Goal: Task Accomplishment & Management: Use online tool/utility

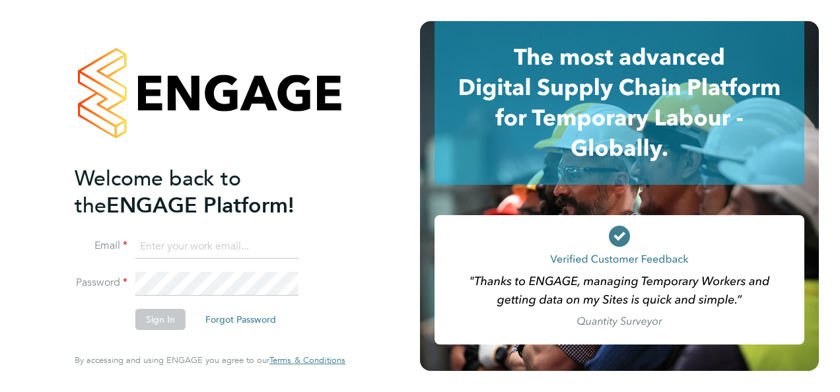
type input "marcus.herron@brightonandhovealbion.com"
click at [148, 320] on button "Sign In" at bounding box center [160, 319] width 50 height 21
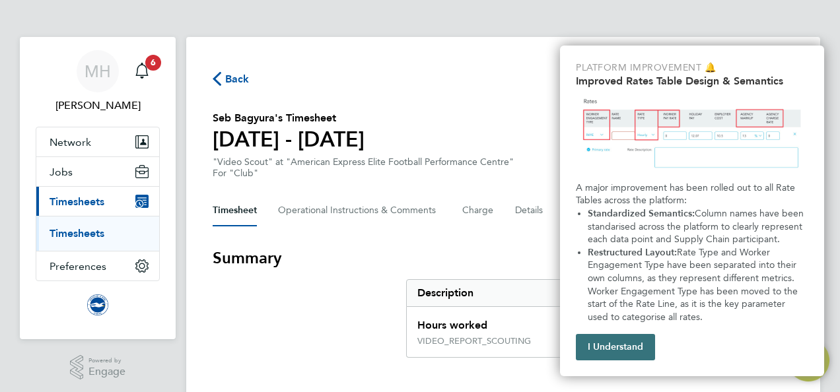
click at [617, 349] on button "I Understand" at bounding box center [615, 347] width 79 height 26
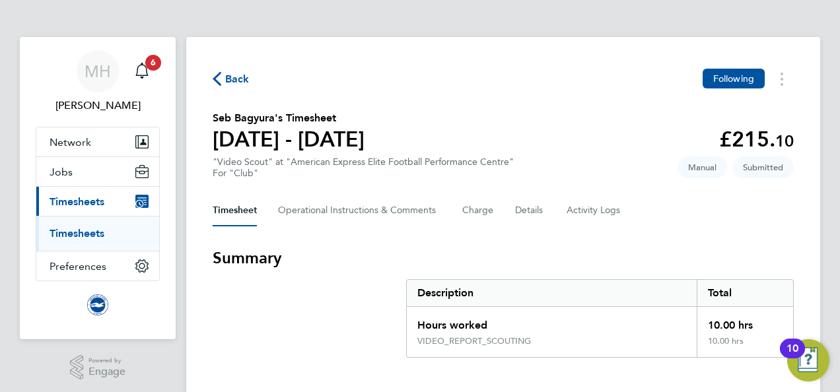
click at [75, 229] on link "Timesheets" at bounding box center [77, 233] width 55 height 13
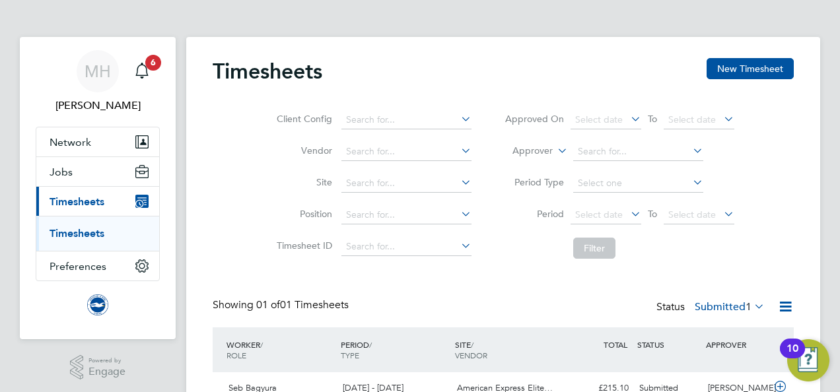
scroll to position [71, 0]
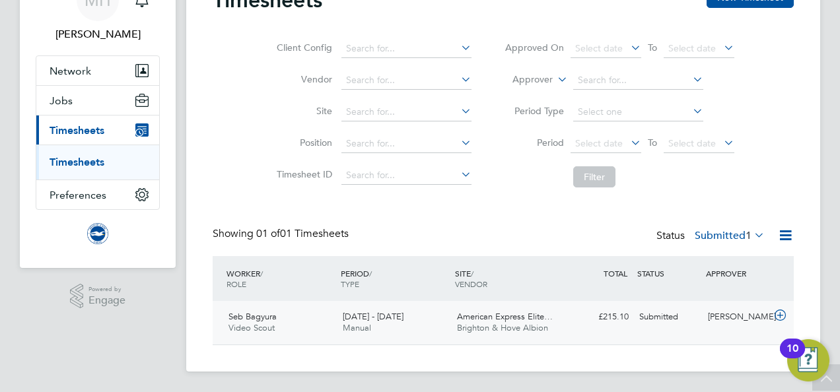
click at [783, 316] on icon at bounding box center [780, 315] width 17 height 11
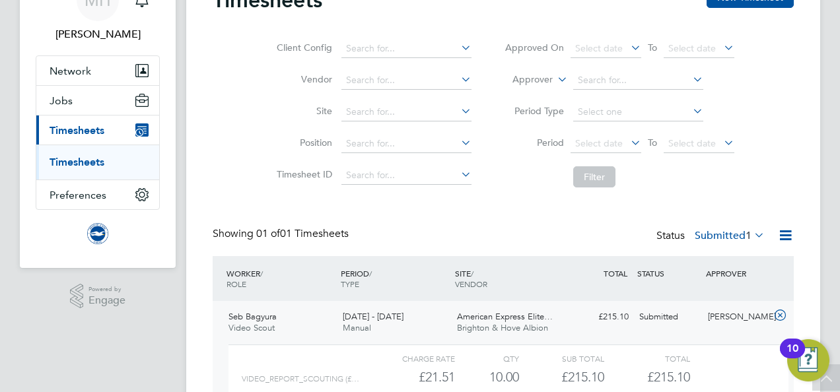
scroll to position [192, 0]
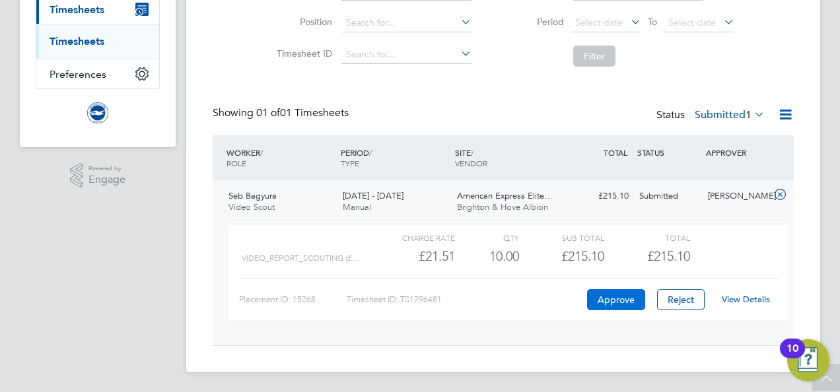
click at [625, 304] on button "Approve" at bounding box center [616, 299] width 58 height 21
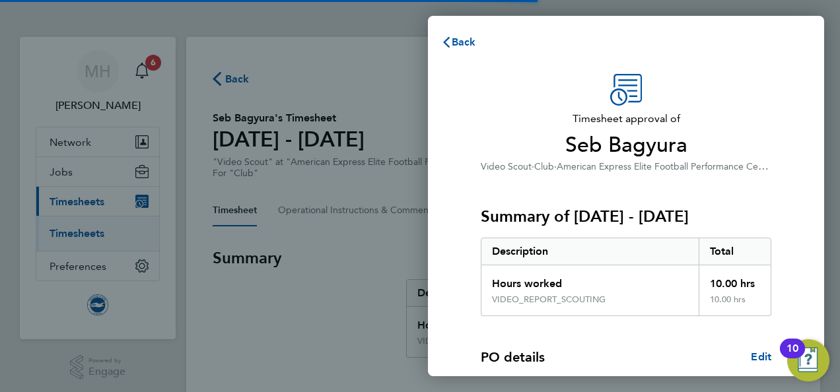
scroll to position [201, 0]
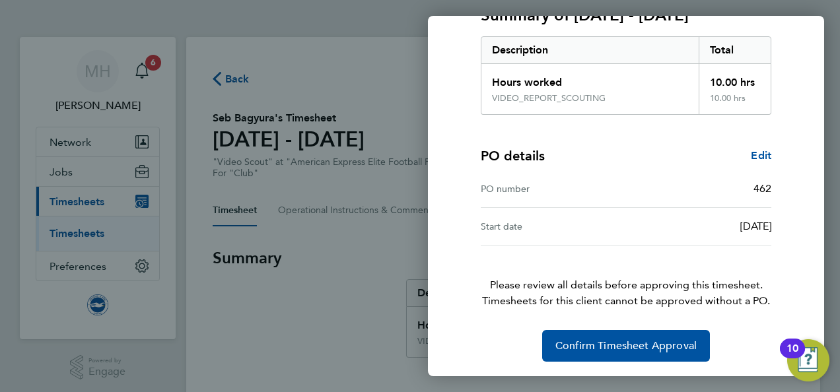
click at [630, 361] on div "Timesheet approval of Seb Bagyura Video Scout · Club · American Express Elite F…" at bounding box center [626, 117] width 396 height 521
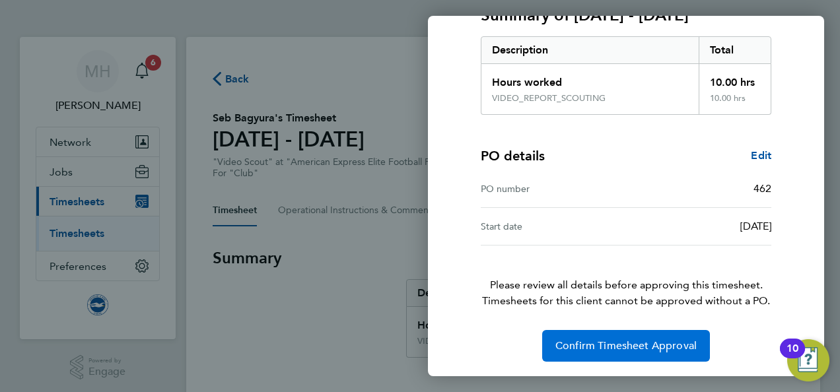
click at [617, 353] on button "Confirm Timesheet Approval" at bounding box center [626, 346] width 168 height 32
